Goal: Check status: Check status

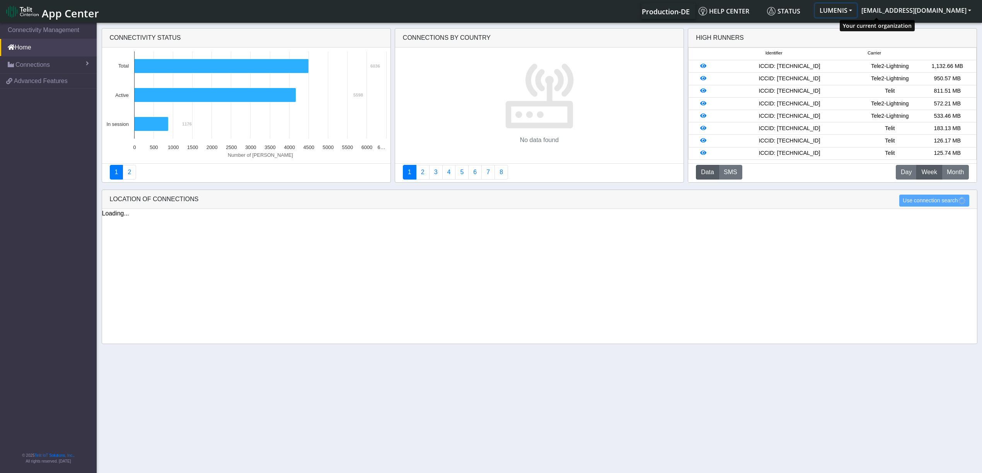
click at [856, 9] on button "LUMENIS" at bounding box center [836, 10] width 42 height 14
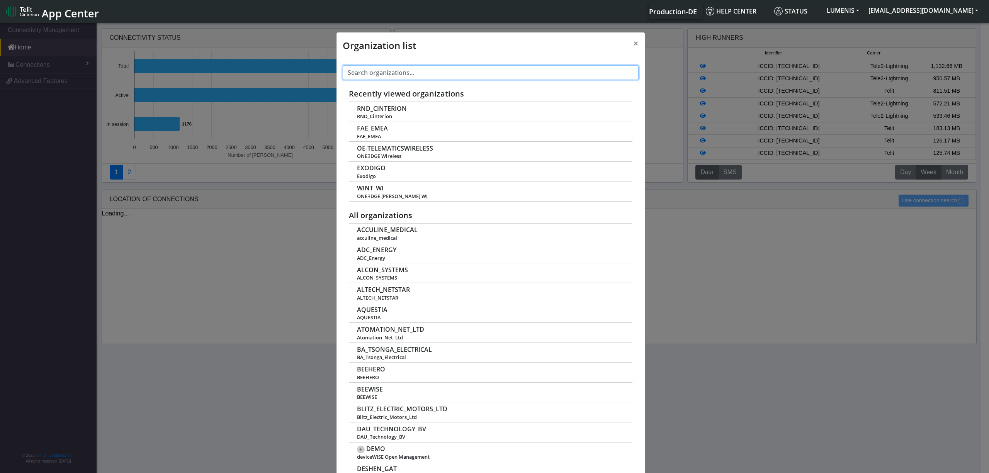
click at [439, 75] on input "text" at bounding box center [491, 72] width 296 height 15
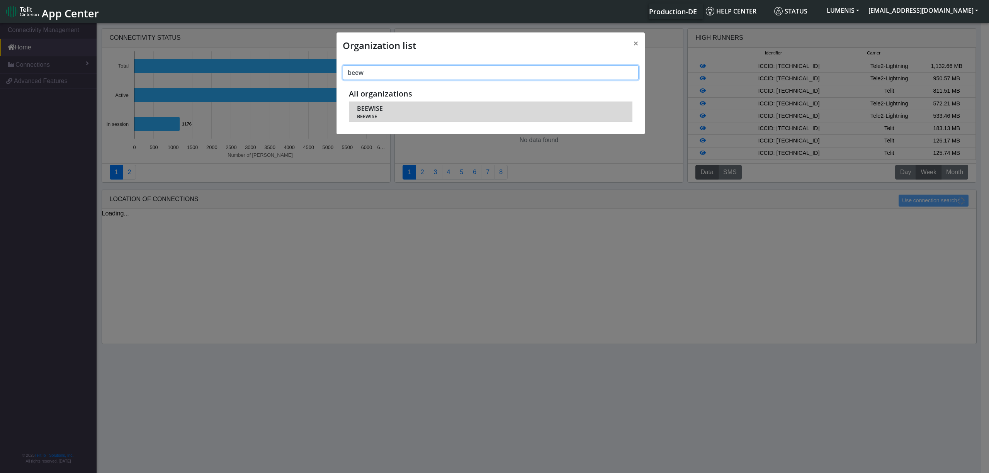
type input "beew"
click at [366, 108] on span "BEEWISE" at bounding box center [370, 108] width 26 height 7
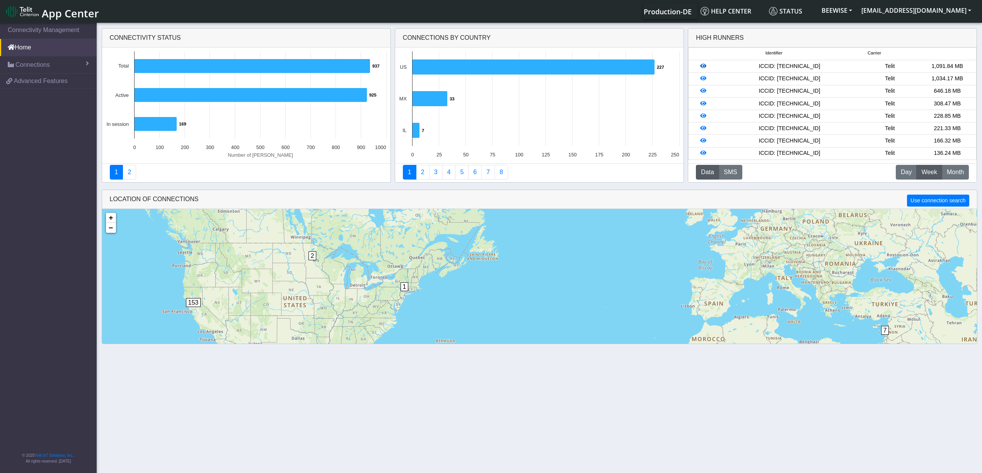
click at [704, 65] on icon at bounding box center [703, 65] width 6 height 5
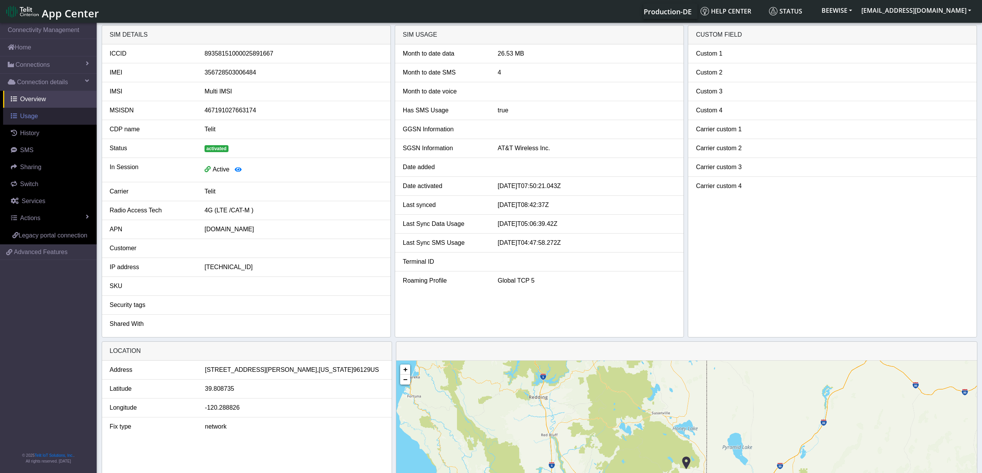
click at [25, 118] on span "Usage" at bounding box center [29, 116] width 18 height 7
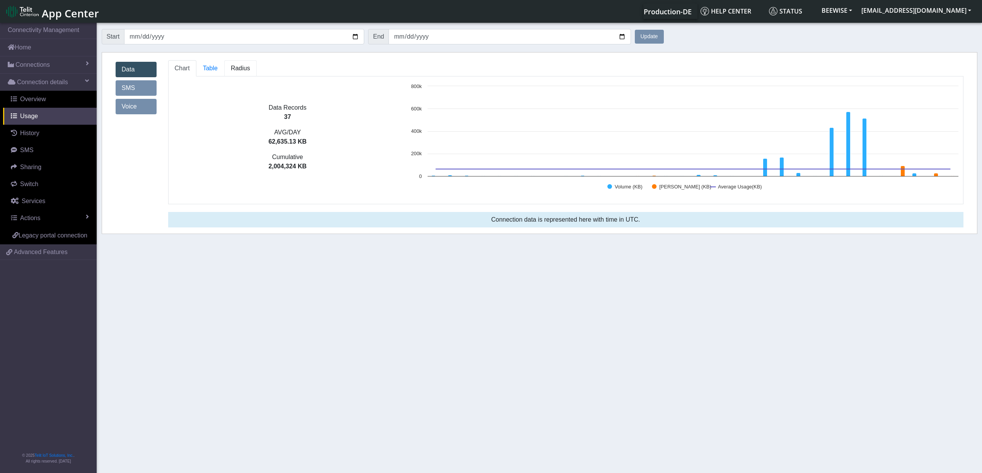
click at [229, 66] on link "Radius" at bounding box center [240, 68] width 32 height 16
